Goal: Information Seeking & Learning: Check status

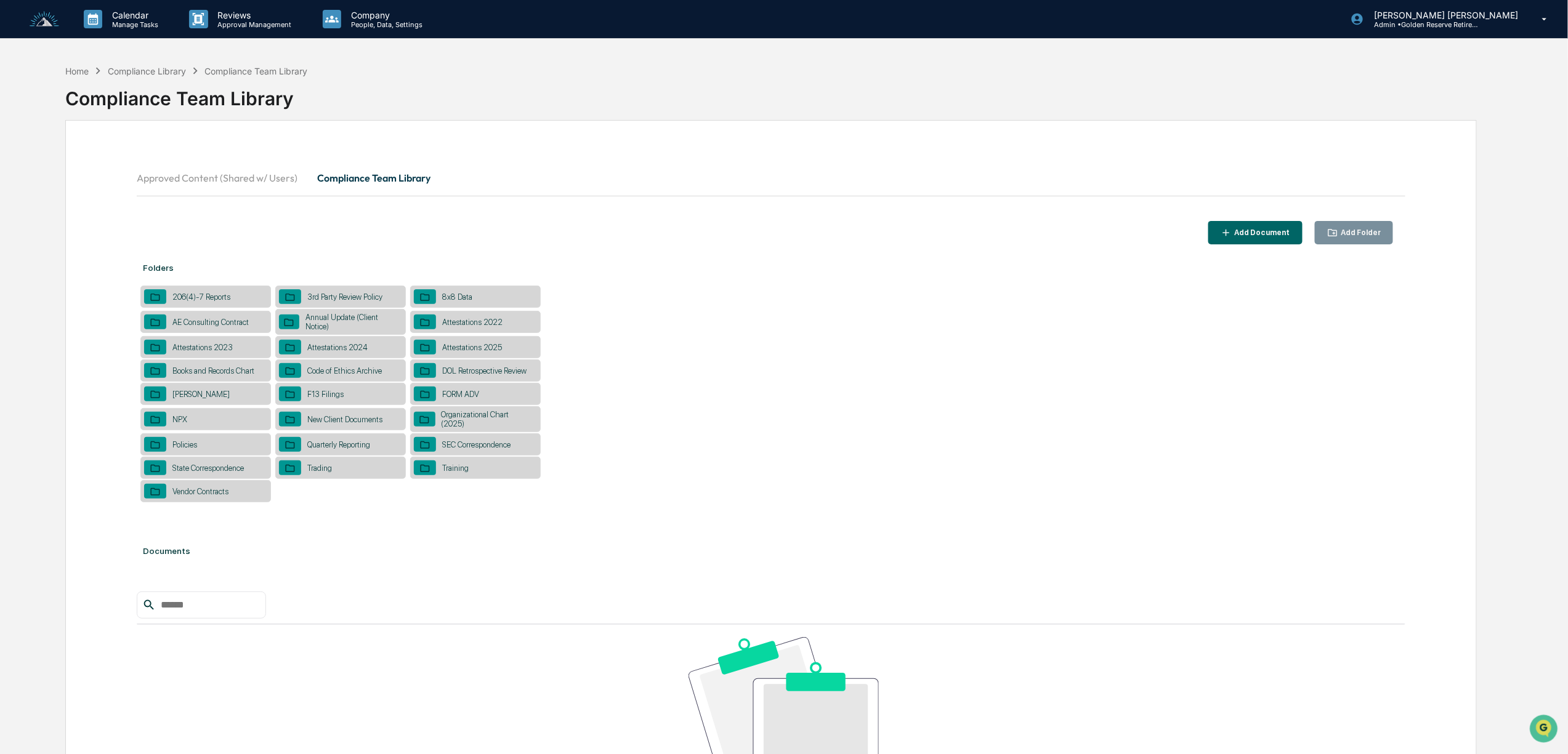
click at [389, 173] on button "Compliance Team Library" at bounding box center [373, 178] width 133 height 29
click at [390, 178] on button "Compliance Team Library" at bounding box center [373, 178] width 133 height 29
click at [376, 18] on p "Company" at bounding box center [385, 15] width 87 height 10
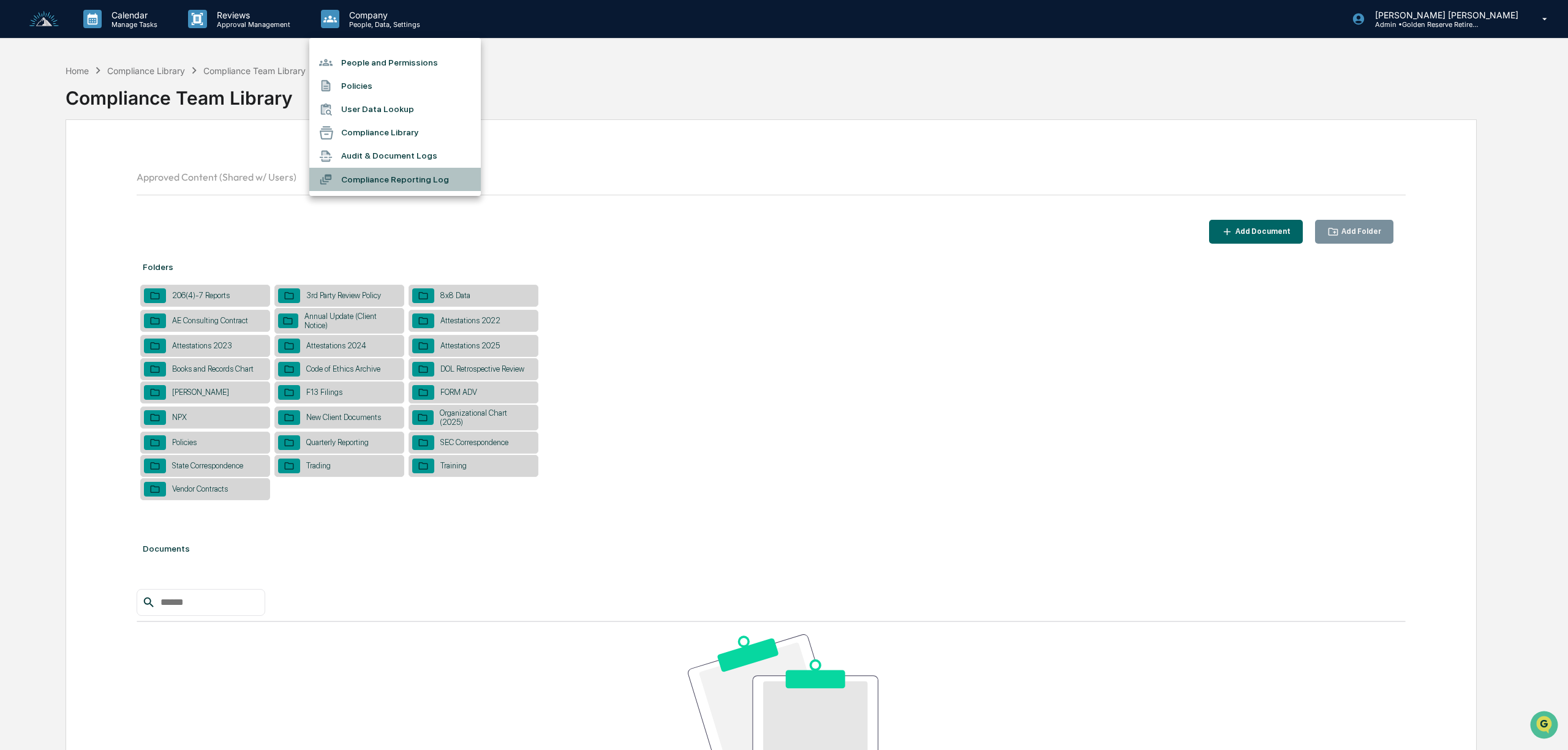
click at [393, 175] on li "Compliance Reporting Log" at bounding box center [395, 179] width 172 height 23
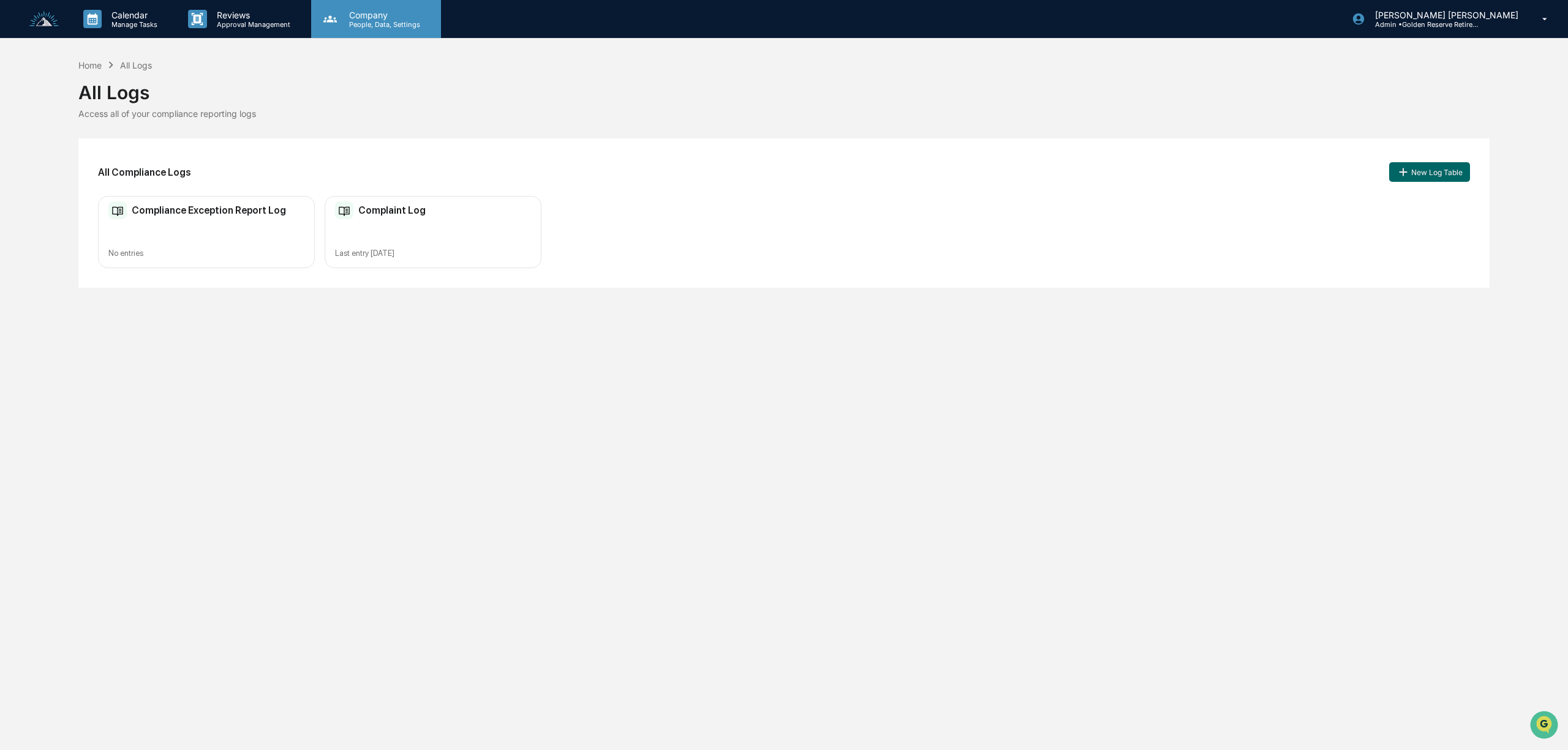
click at [376, 25] on p "People, Data, Settings" at bounding box center [383, 25] width 87 height 9
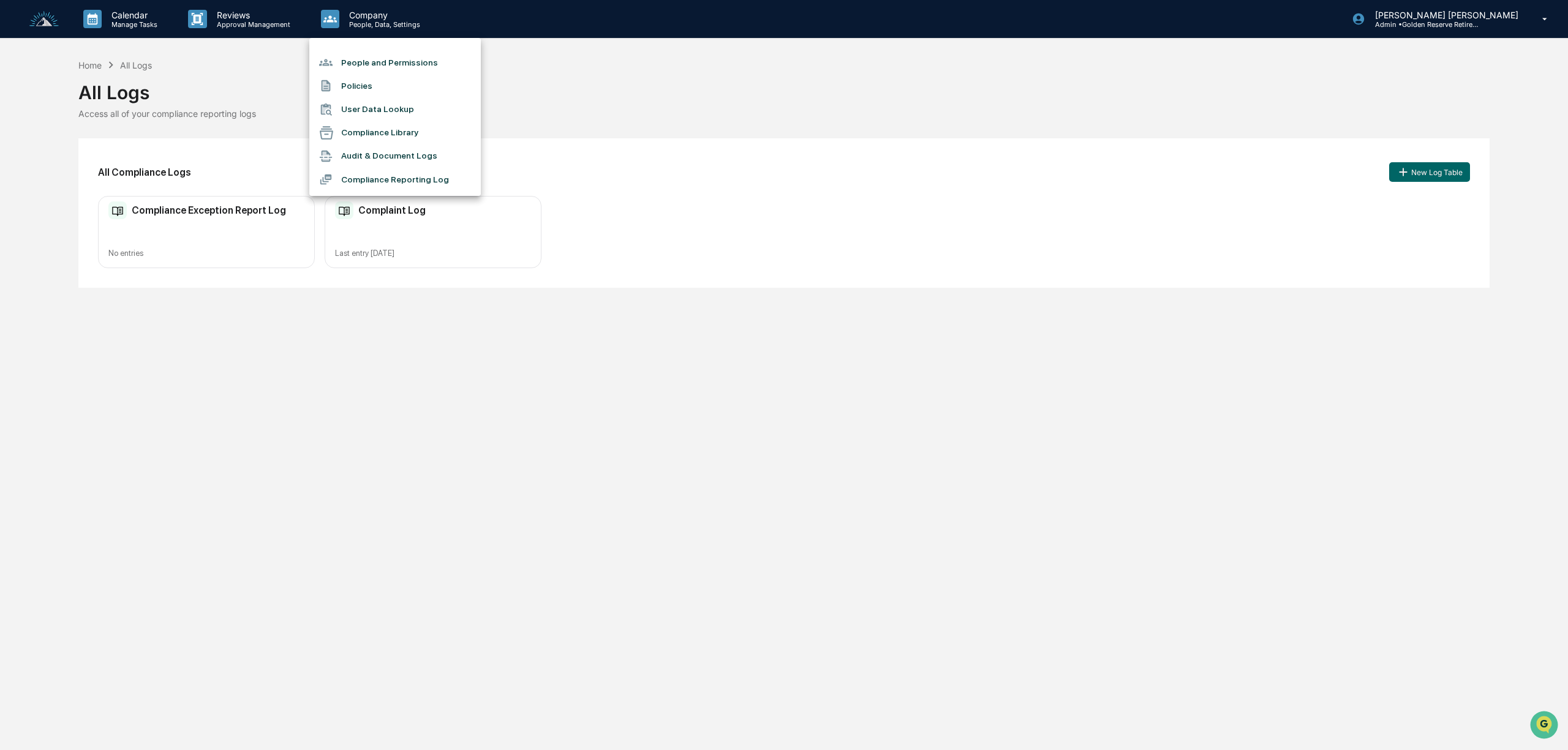
click at [475, 238] on div at bounding box center [784, 375] width 1568 height 750
click at [383, 207] on h2 "Complaint Log" at bounding box center [392, 210] width 67 height 11
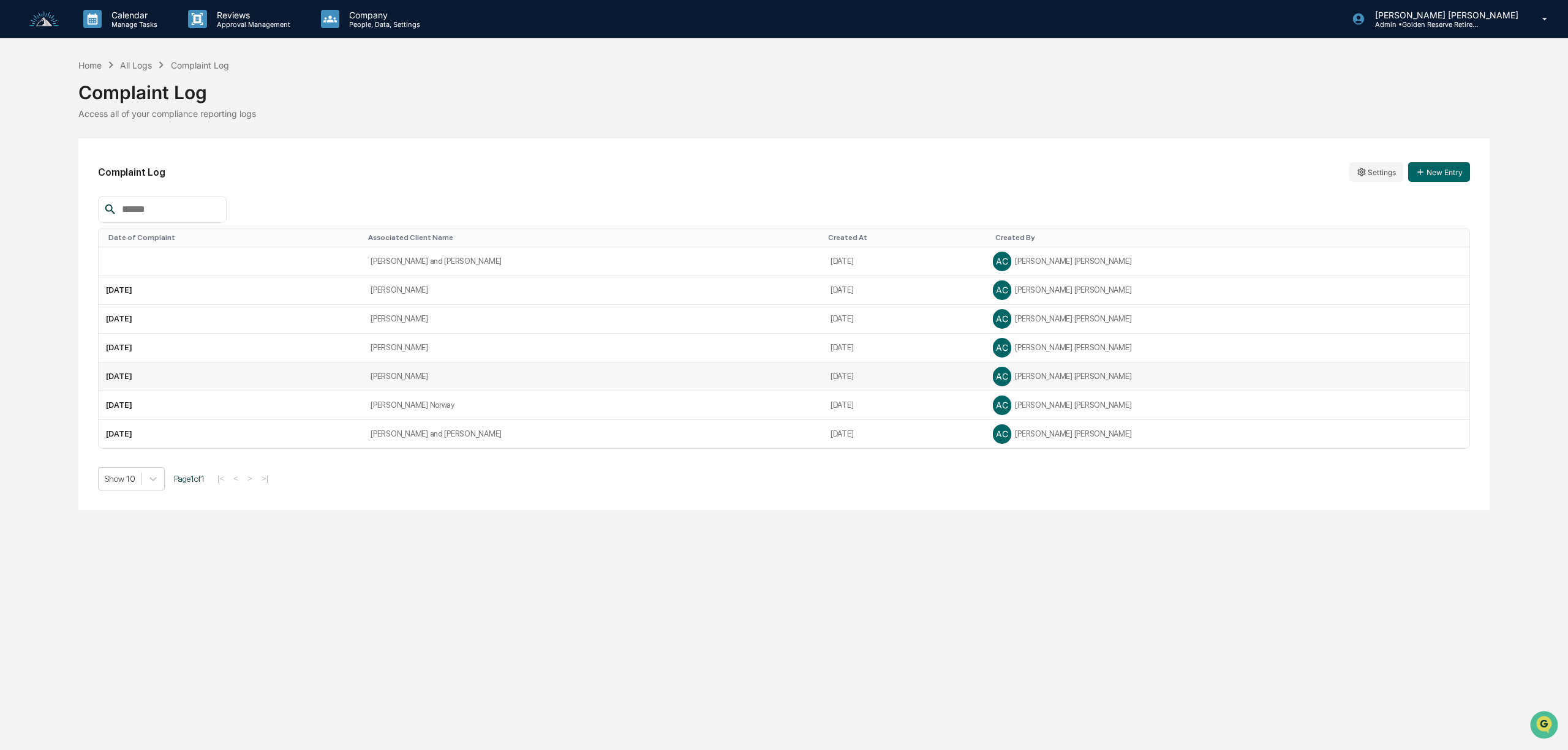
click at [449, 378] on td "[PERSON_NAME]" at bounding box center [593, 376] width 460 height 29
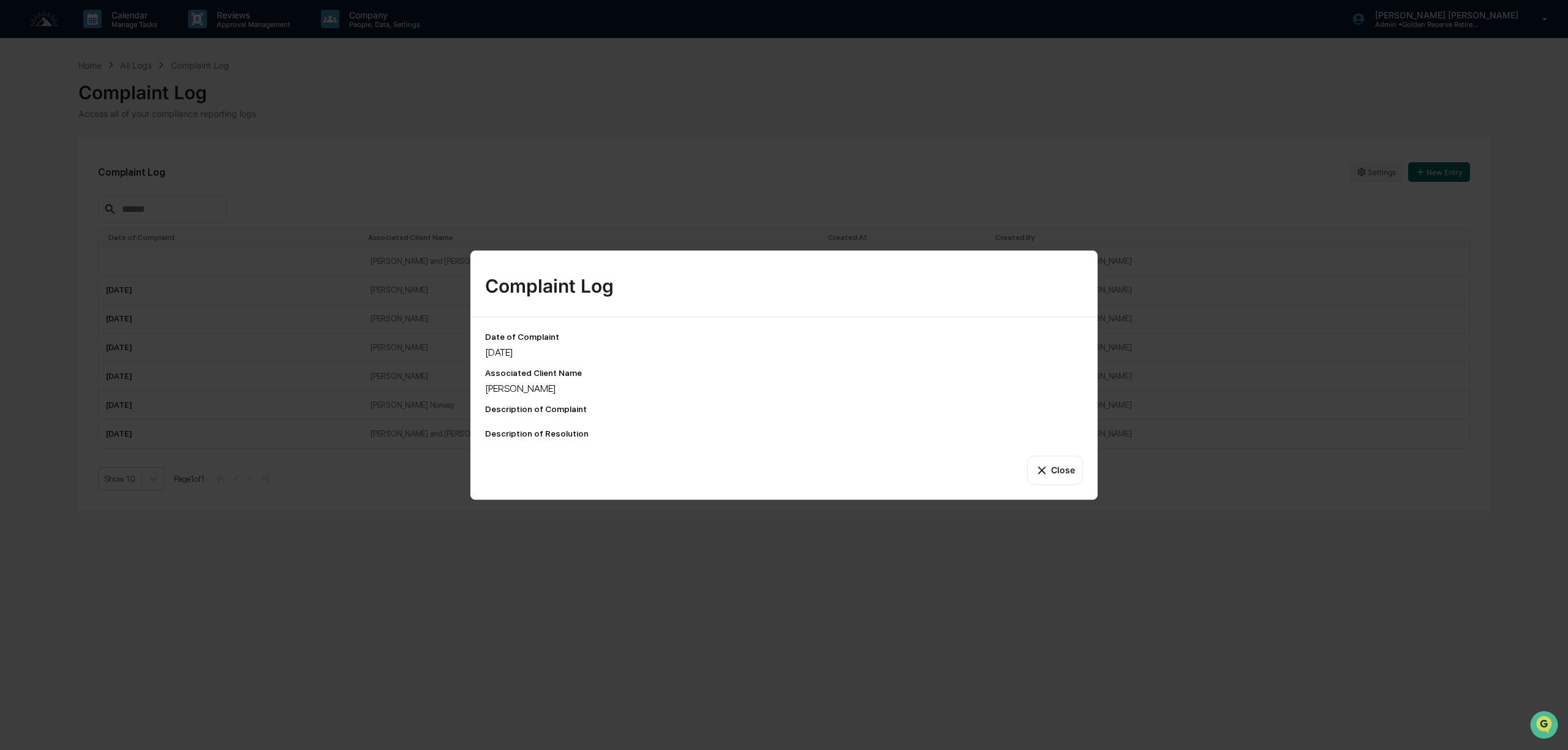
click at [1051, 473] on button "Close" at bounding box center [1055, 470] width 56 height 29
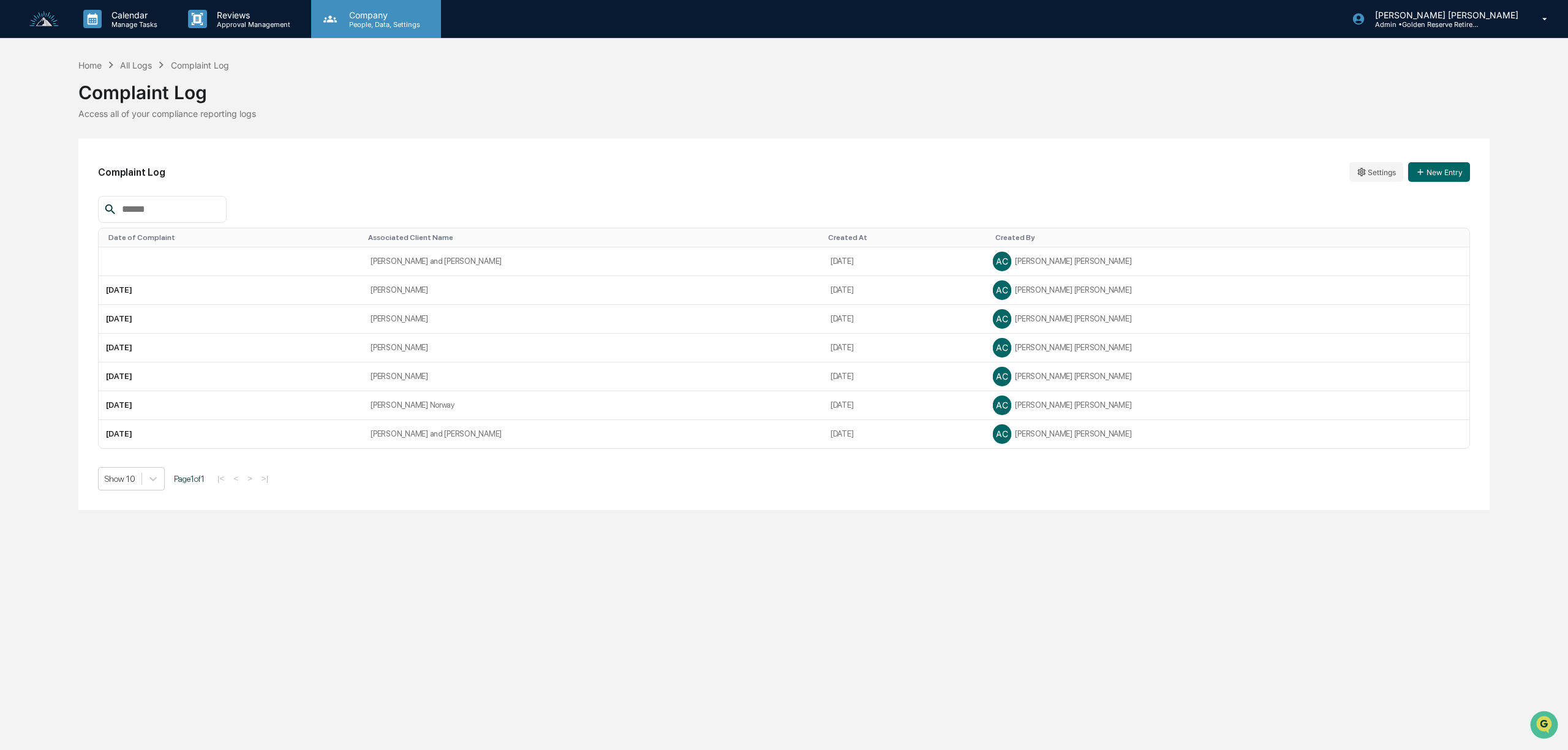
click at [408, 15] on p "Company" at bounding box center [383, 15] width 87 height 10
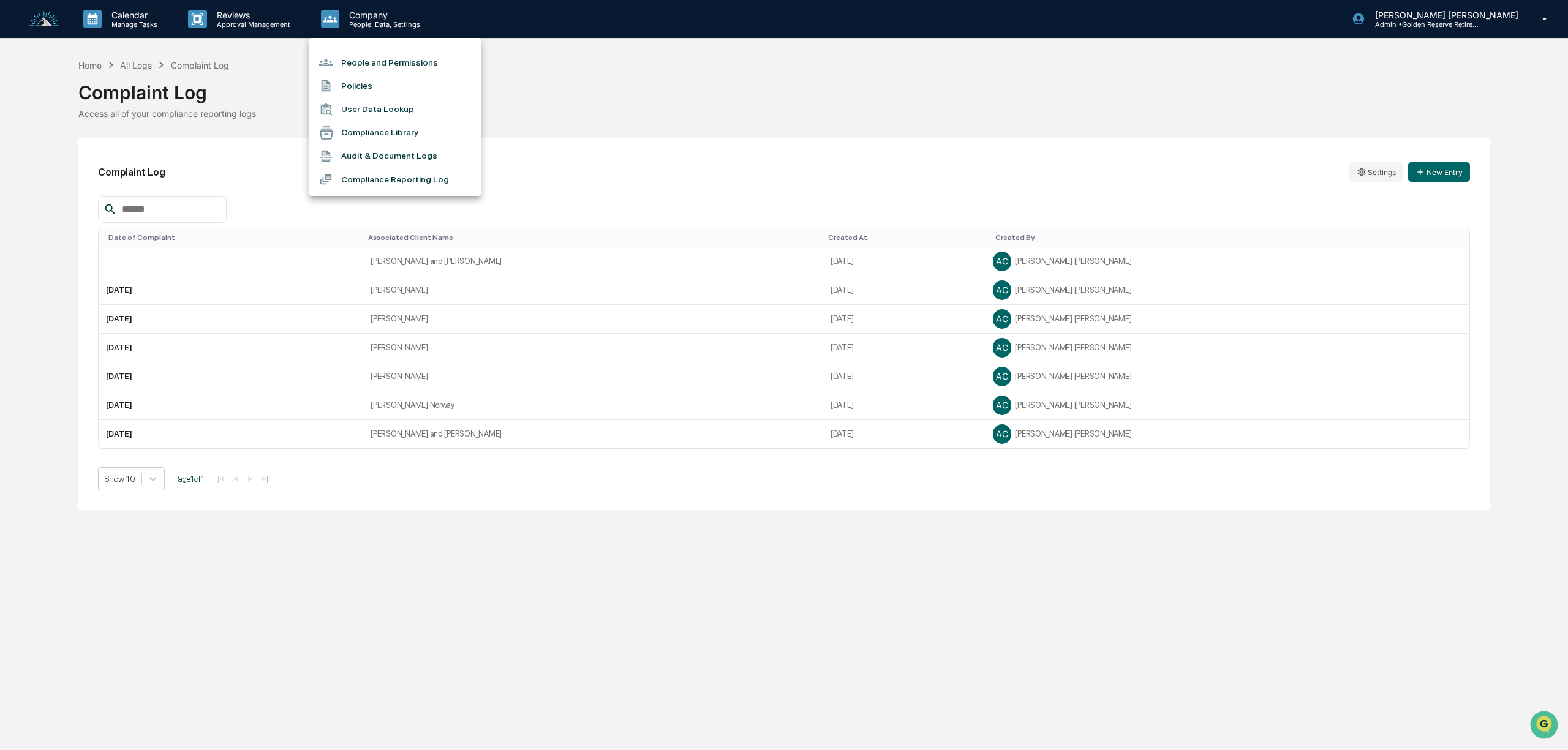
click at [660, 117] on div at bounding box center [784, 375] width 1568 height 750
click at [43, 13] on img at bounding box center [44, 19] width 29 height 16
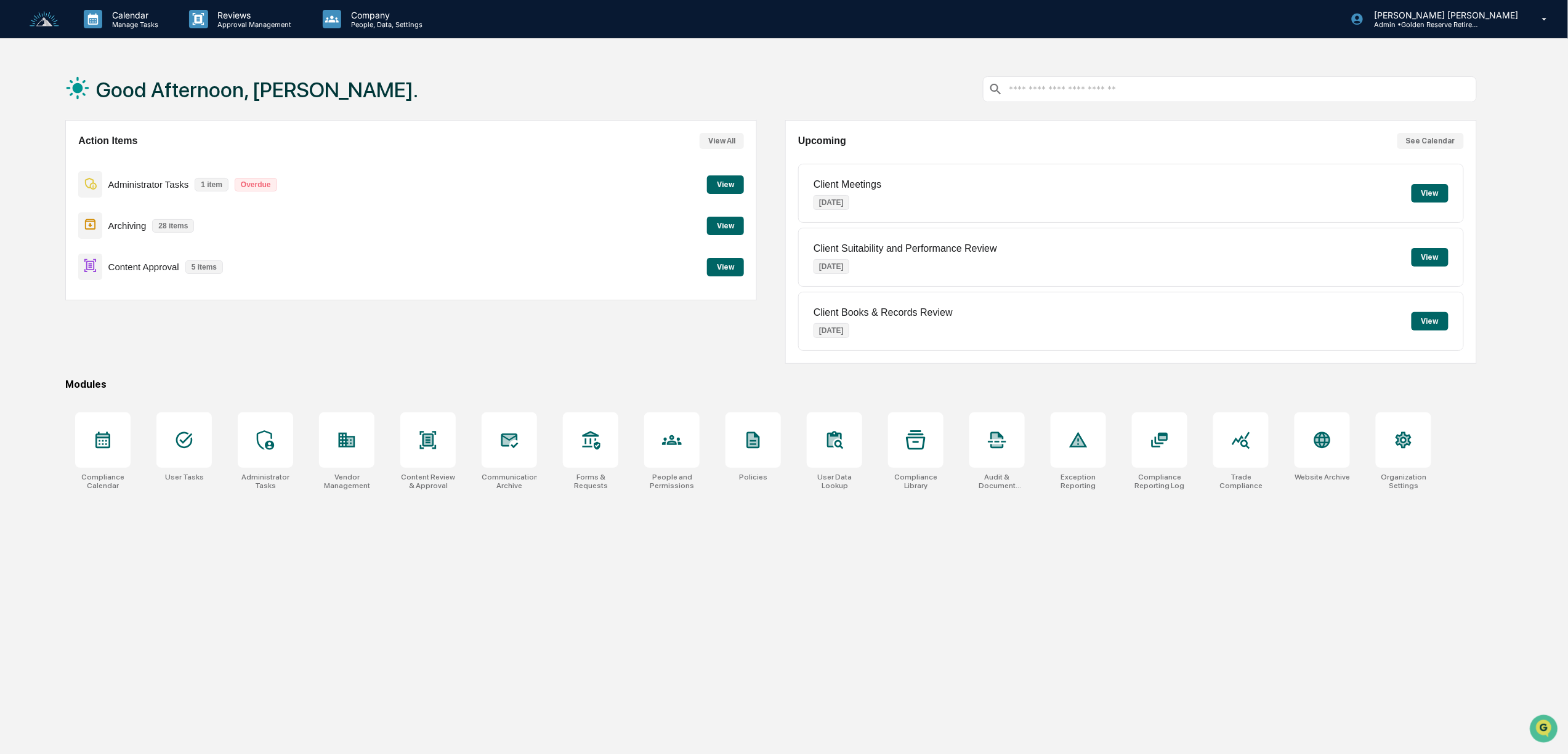
click at [733, 267] on button "View" at bounding box center [726, 267] width 37 height 18
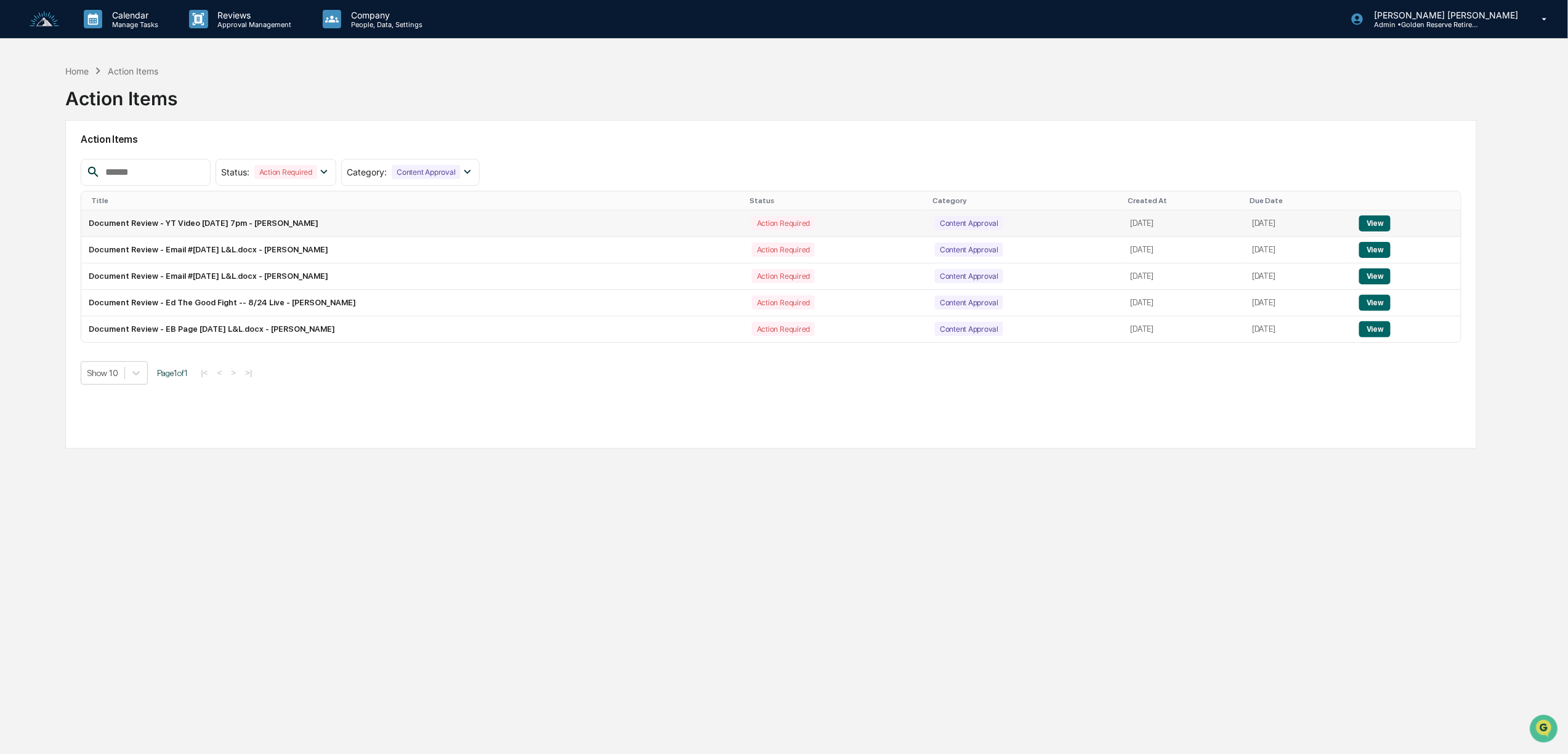
click at [1387, 215] on button "View" at bounding box center [1375, 223] width 31 height 16
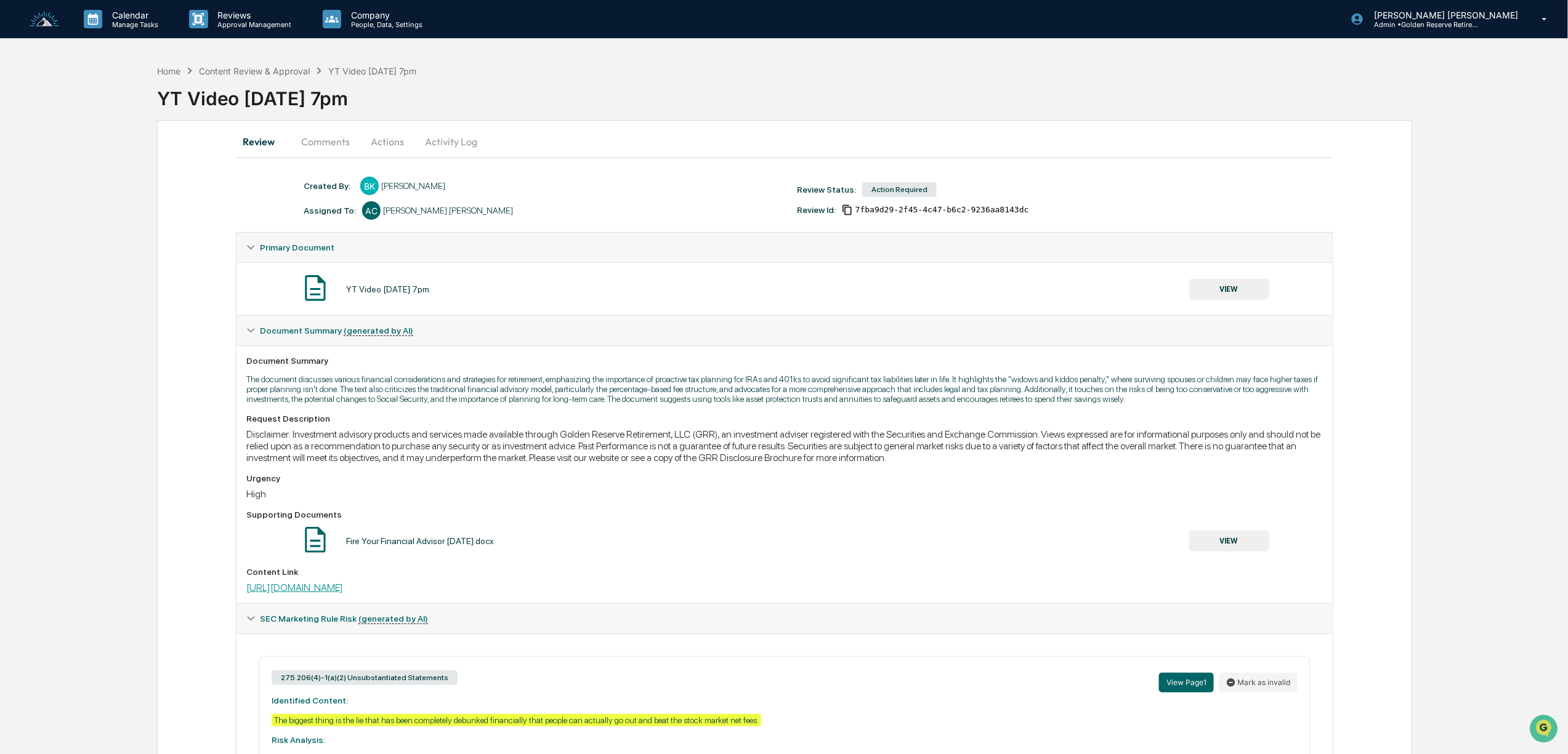
click at [343, 594] on link "[URL][DOMAIN_NAME]" at bounding box center [295, 588] width 97 height 11
